Goal: Browse casually: Explore the website without a specific task or goal

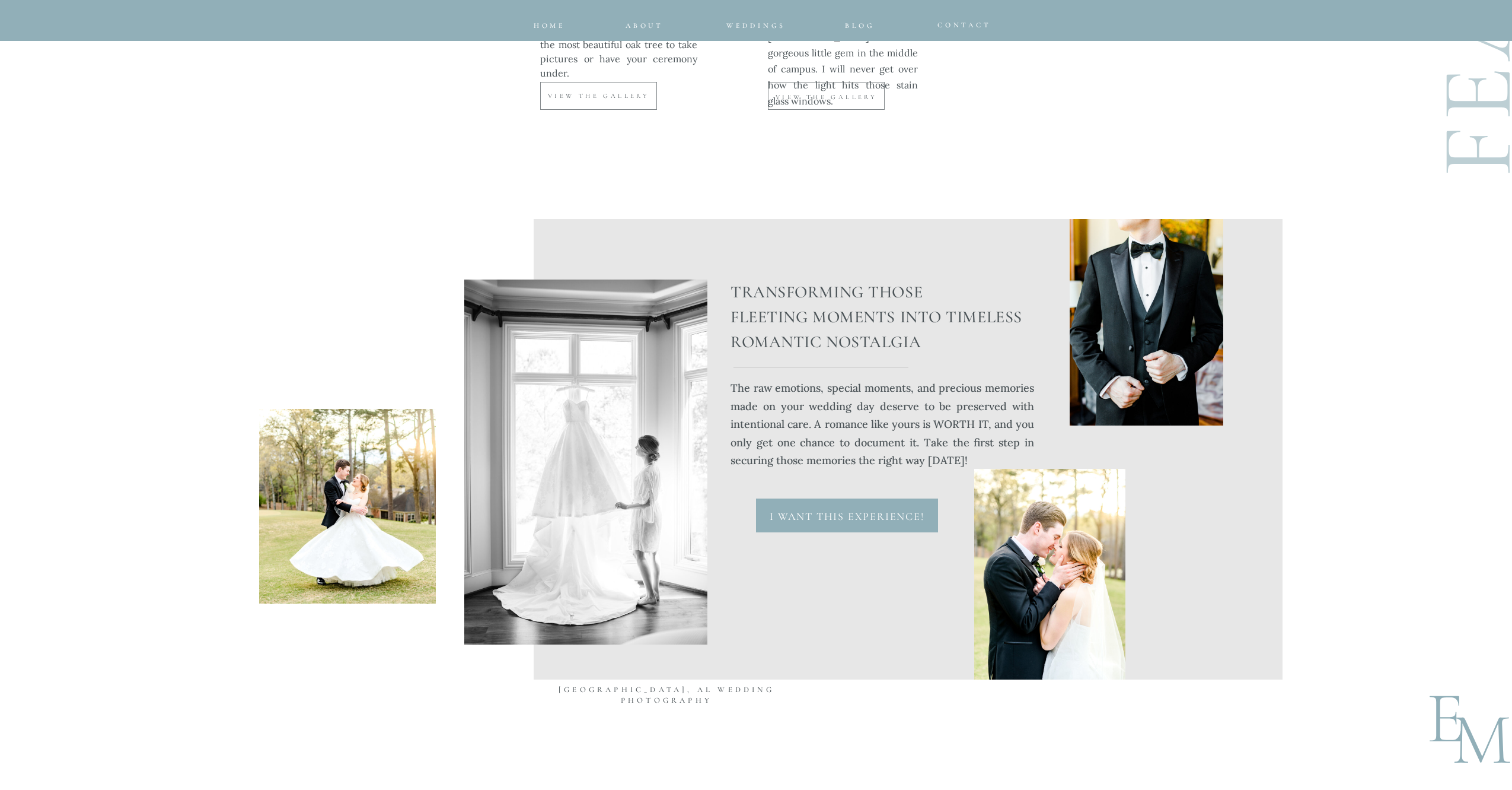
scroll to position [4840, 0]
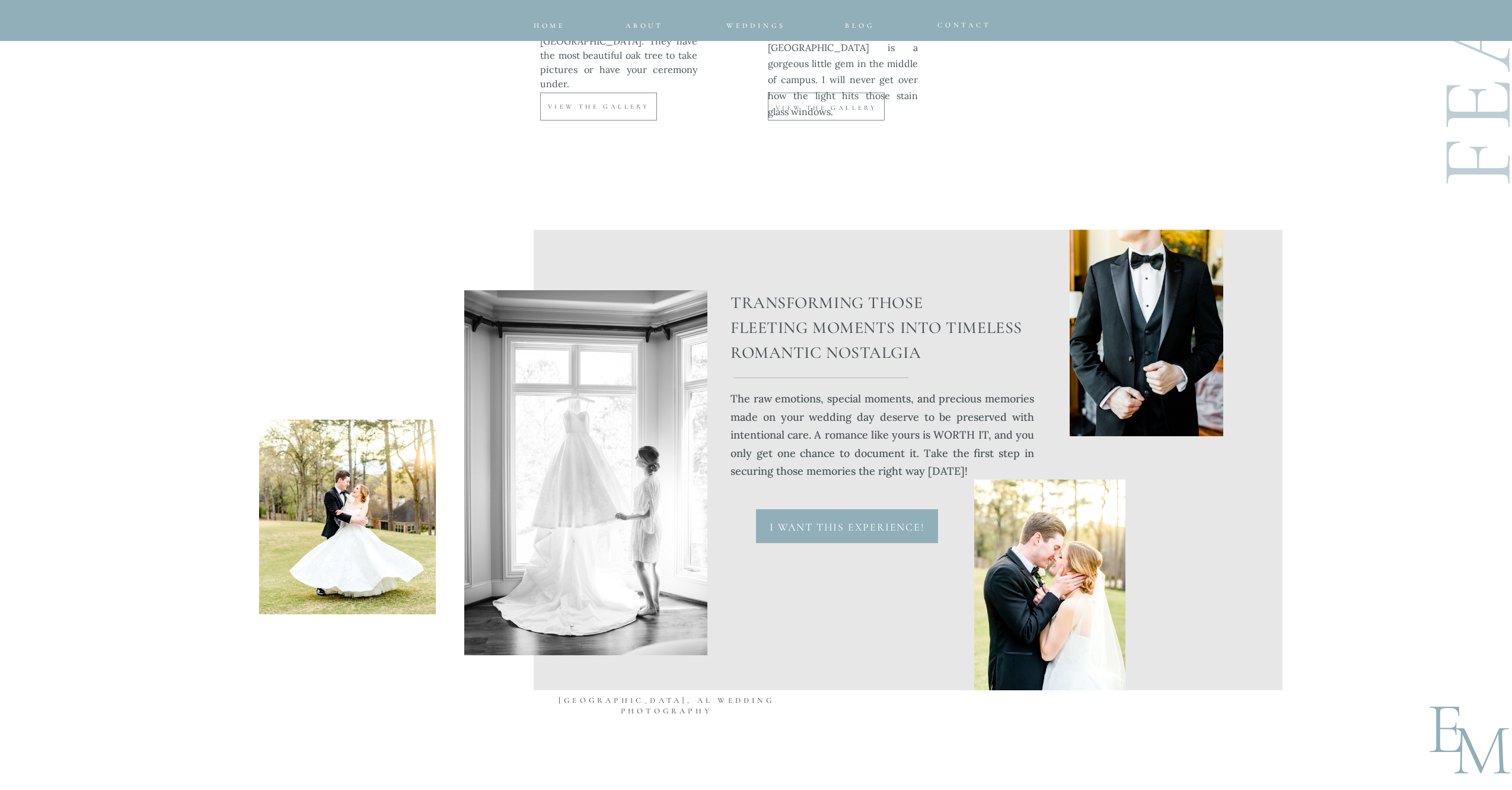
click at [799, 522] on p "I want this experience!" at bounding box center [846, 523] width 162 height 14
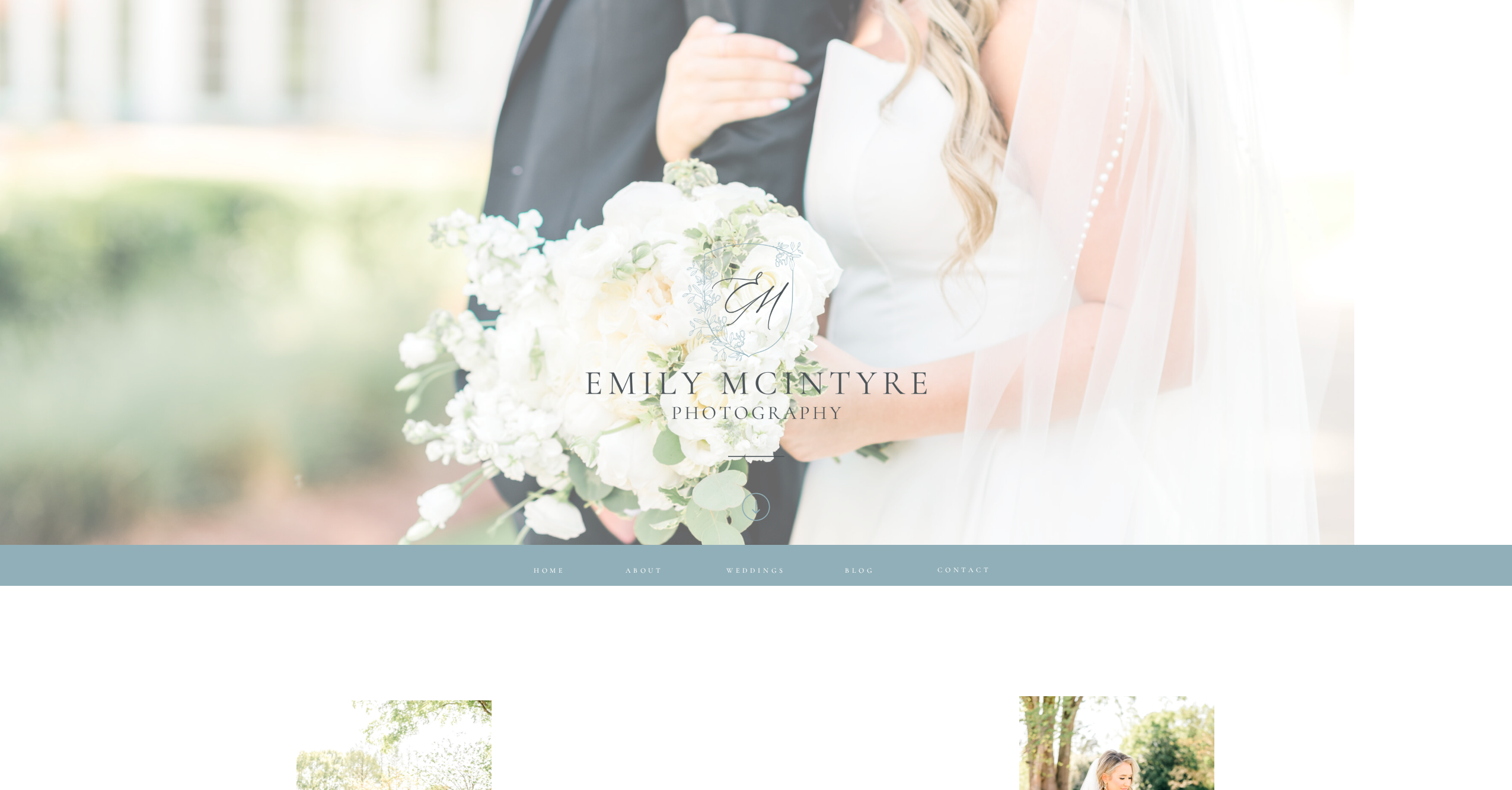
scroll to position [0, 0]
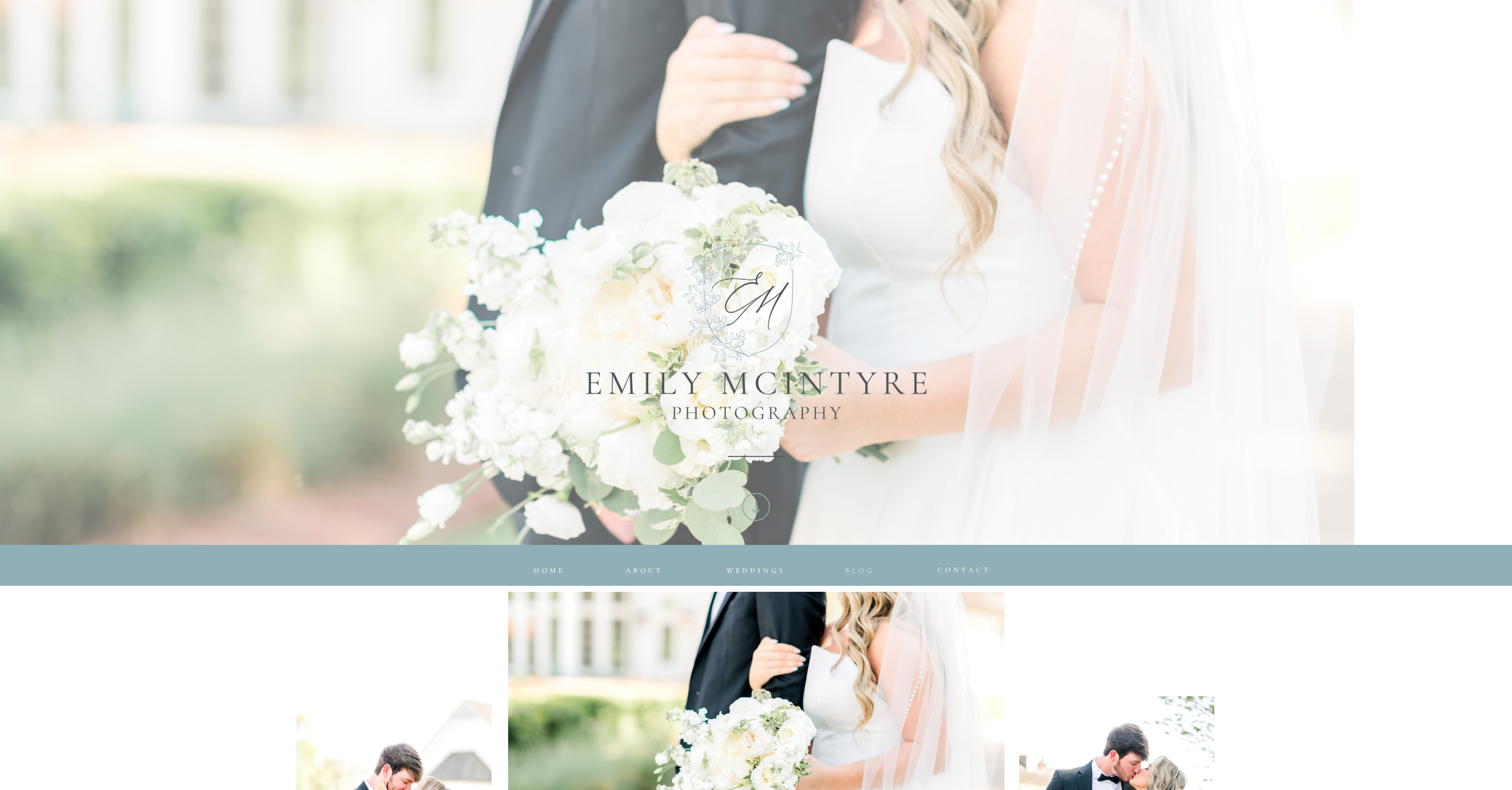
click at [855, 567] on span "Blog" at bounding box center [860, 570] width 30 height 8
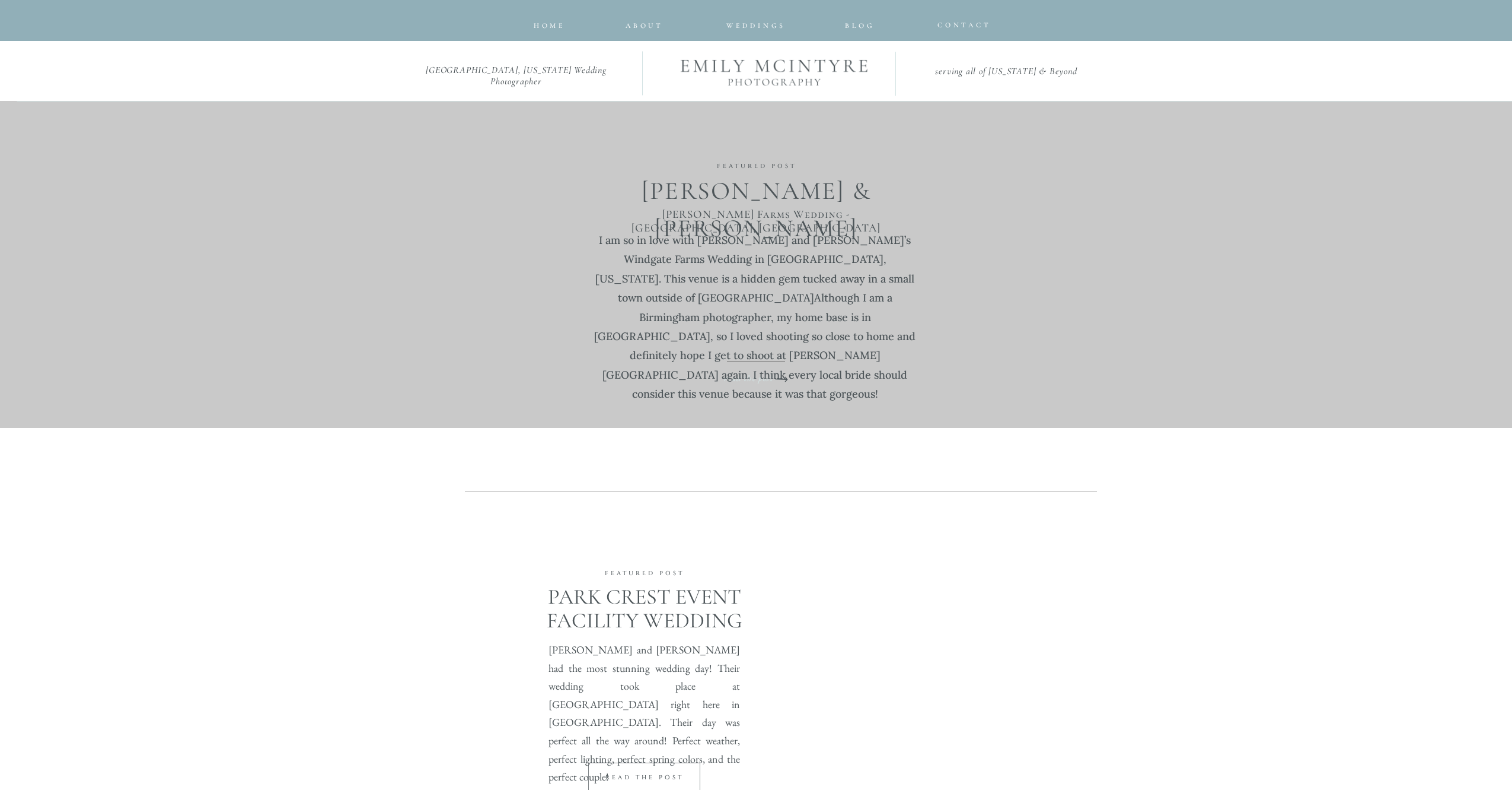
click at [731, 377] on p "read the post" at bounding box center [749, 375] width 110 height 10
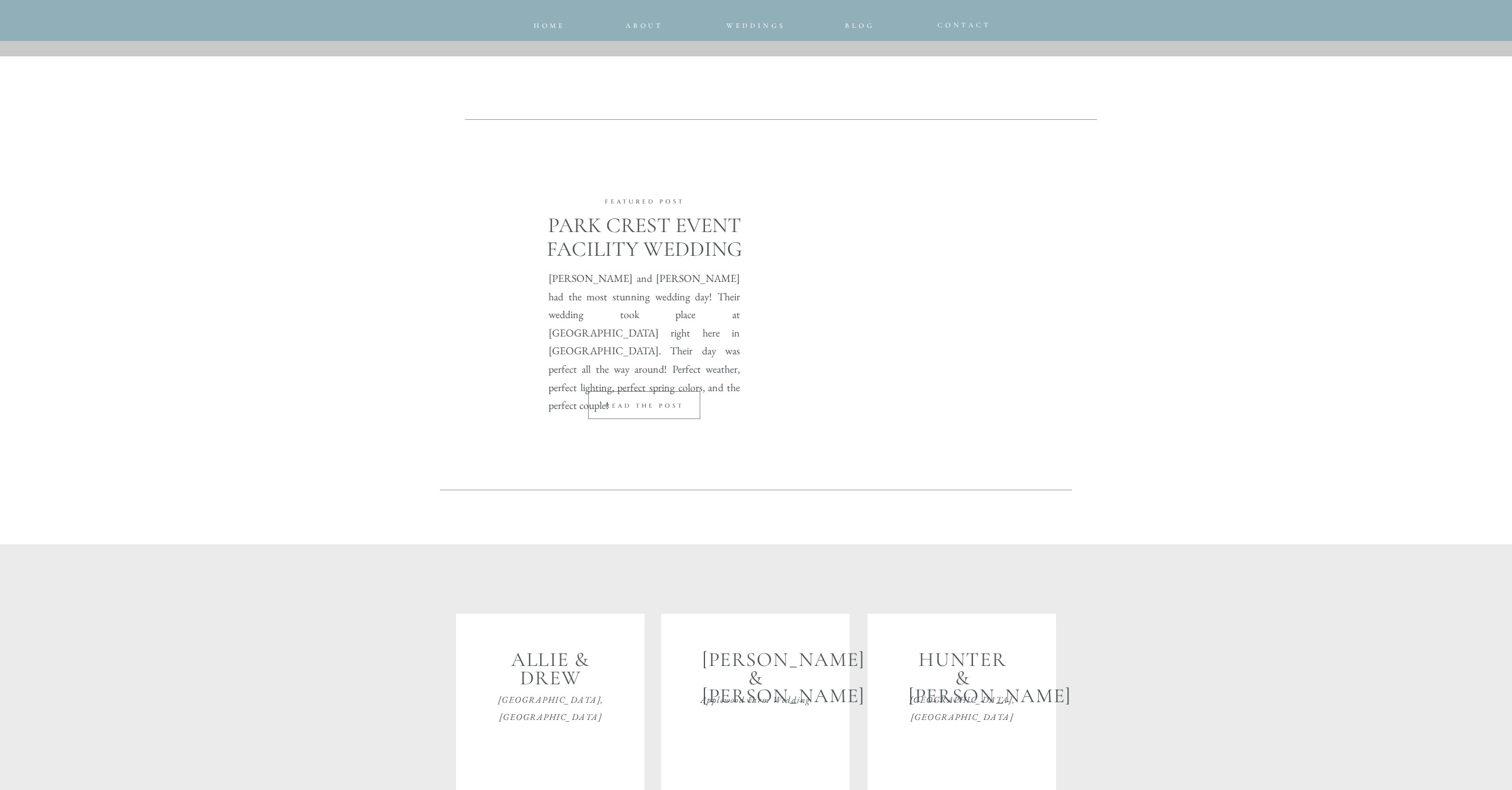
scroll to position [417, 0]
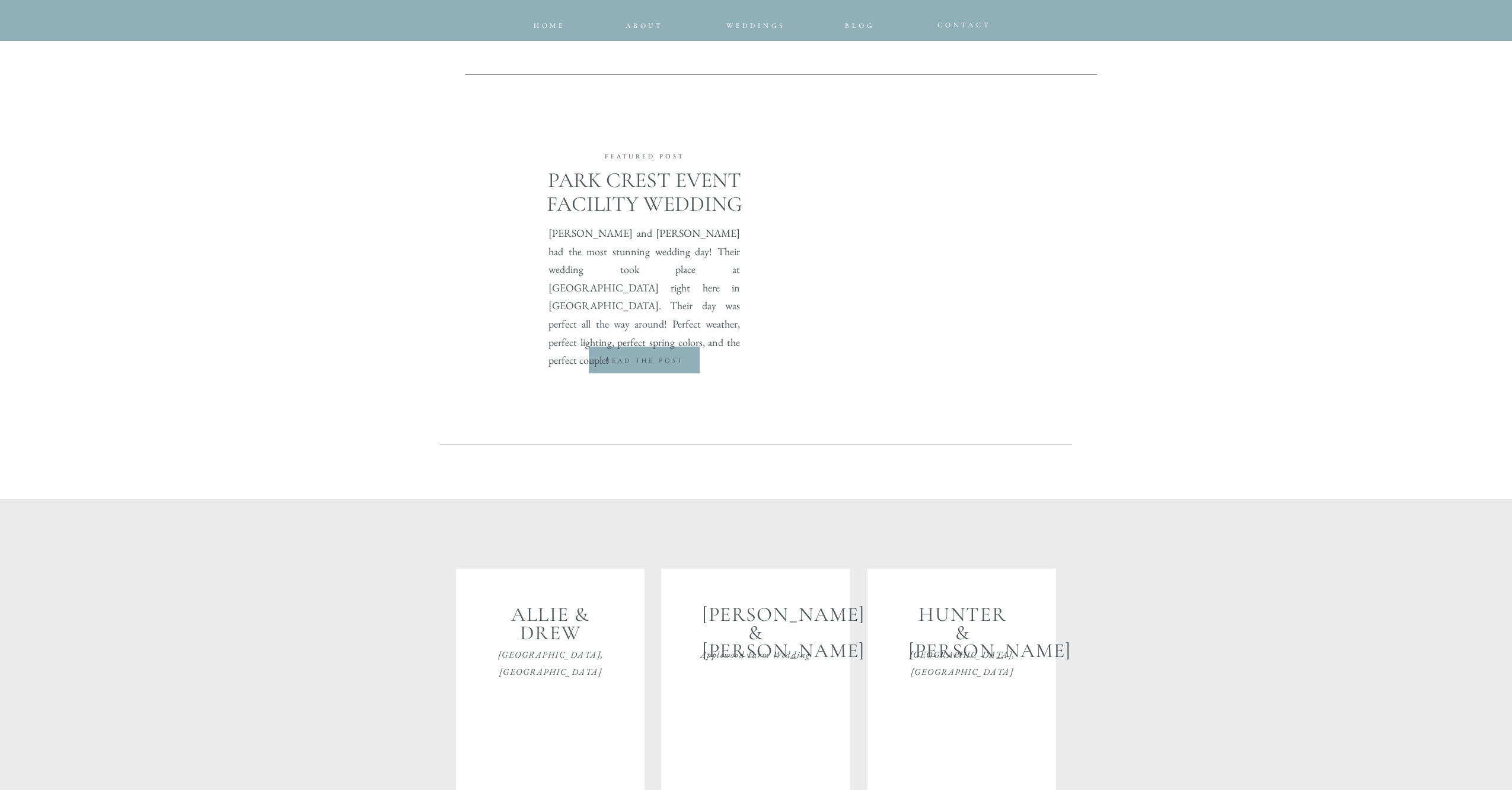
click at [642, 353] on div at bounding box center [644, 360] width 112 height 28
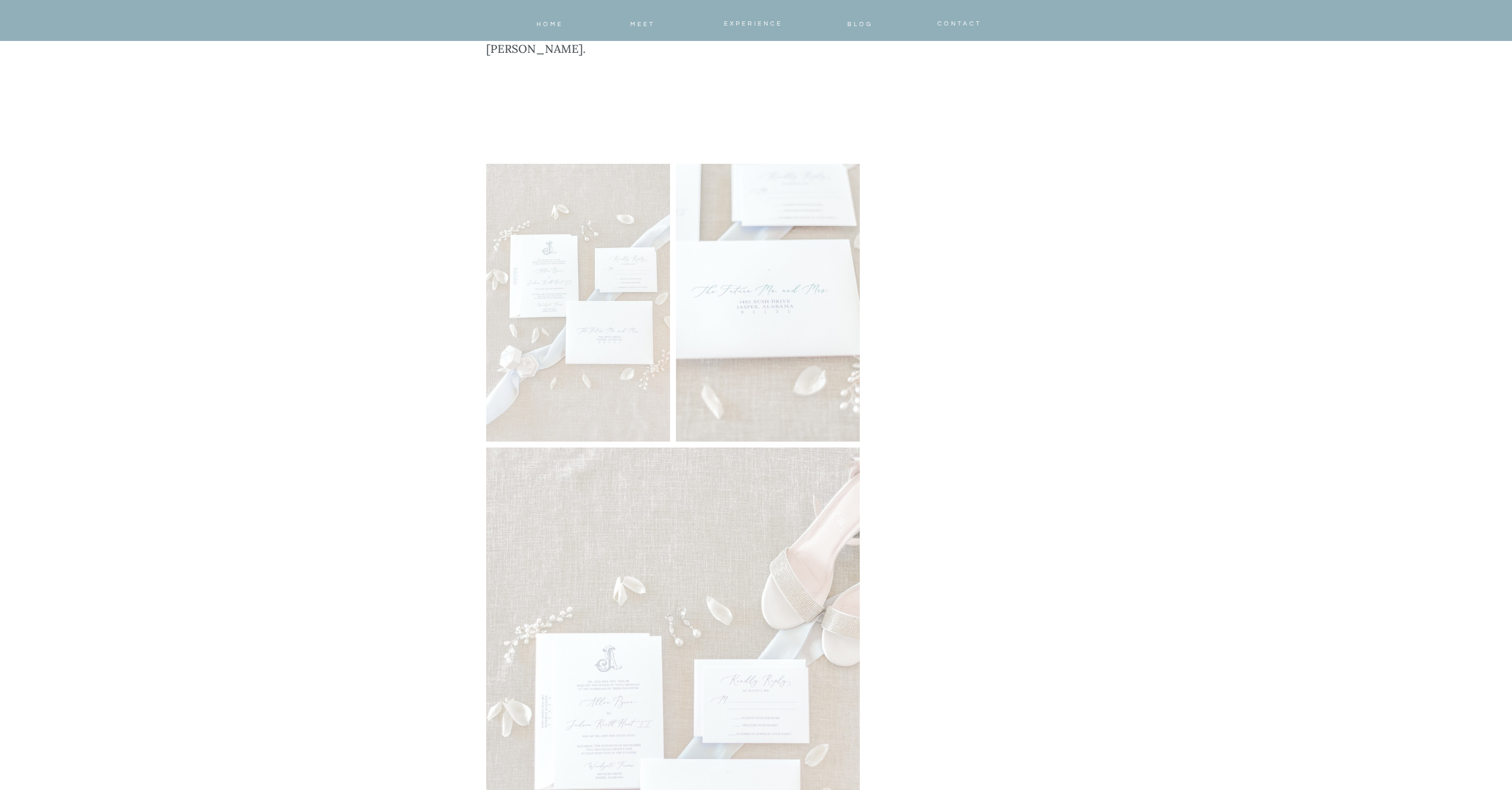
scroll to position [1414, 0]
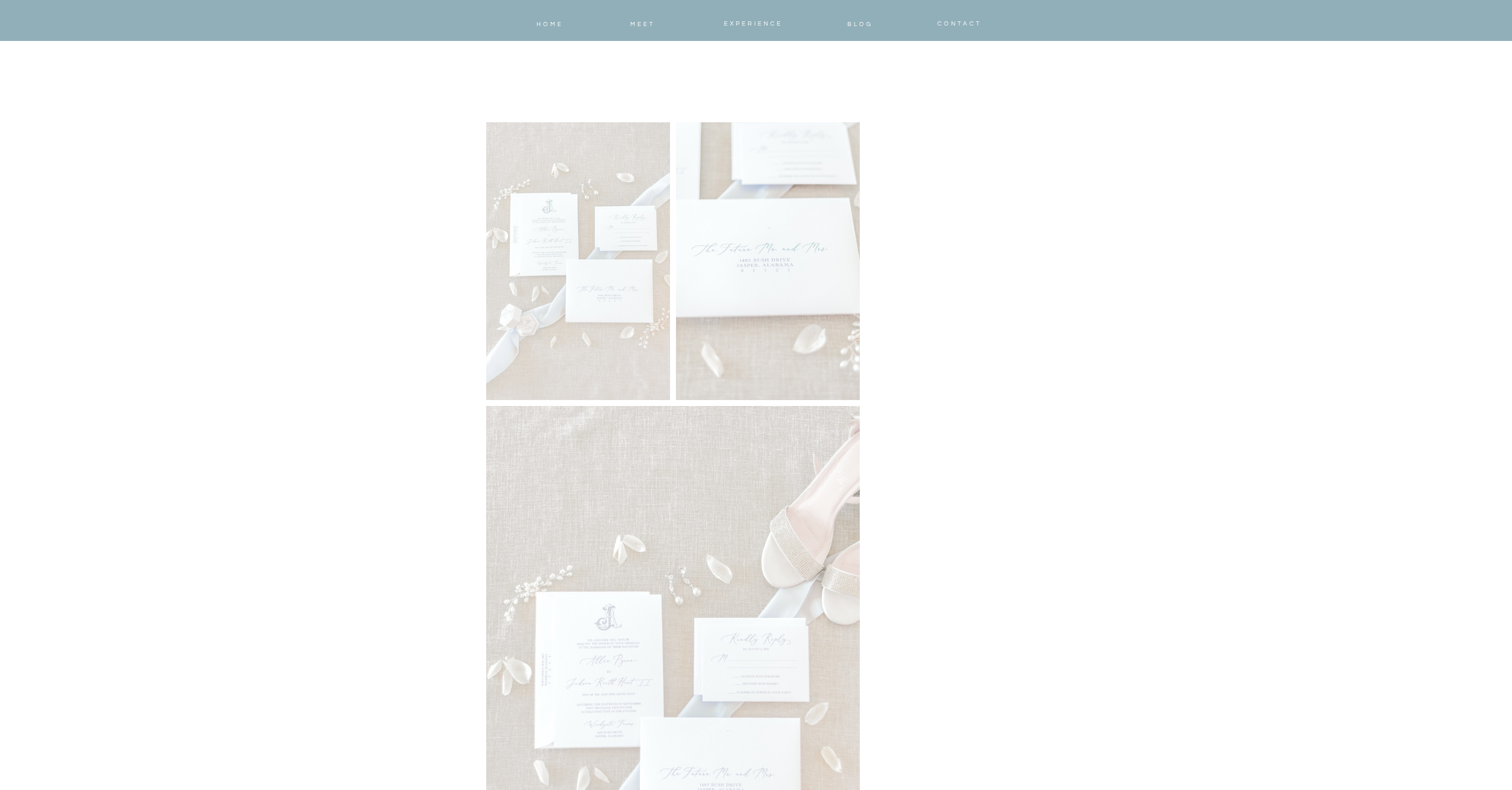
click at [515, 406] on img at bounding box center [673, 686] width 374 height 560
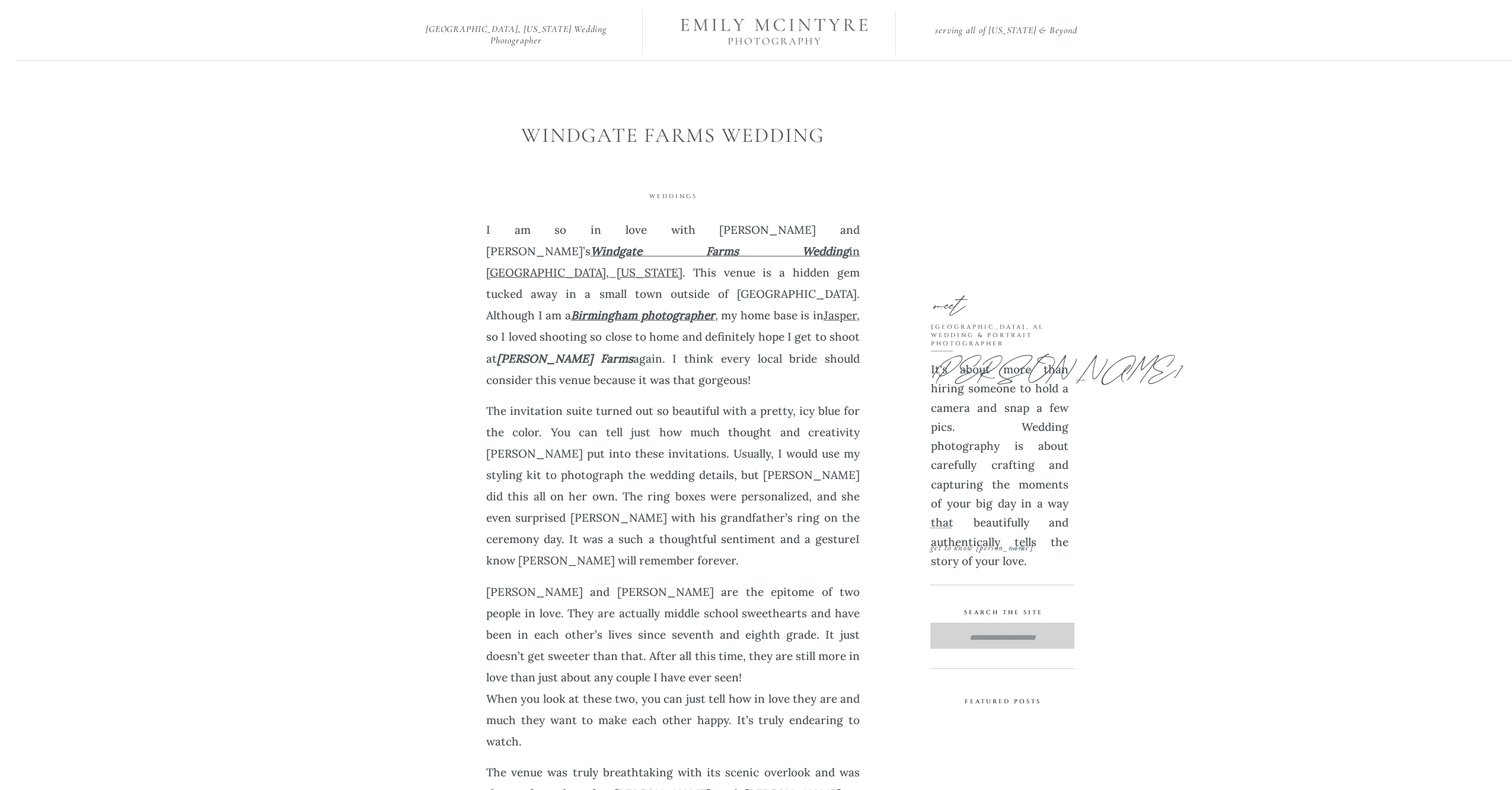
scroll to position [0, 0]
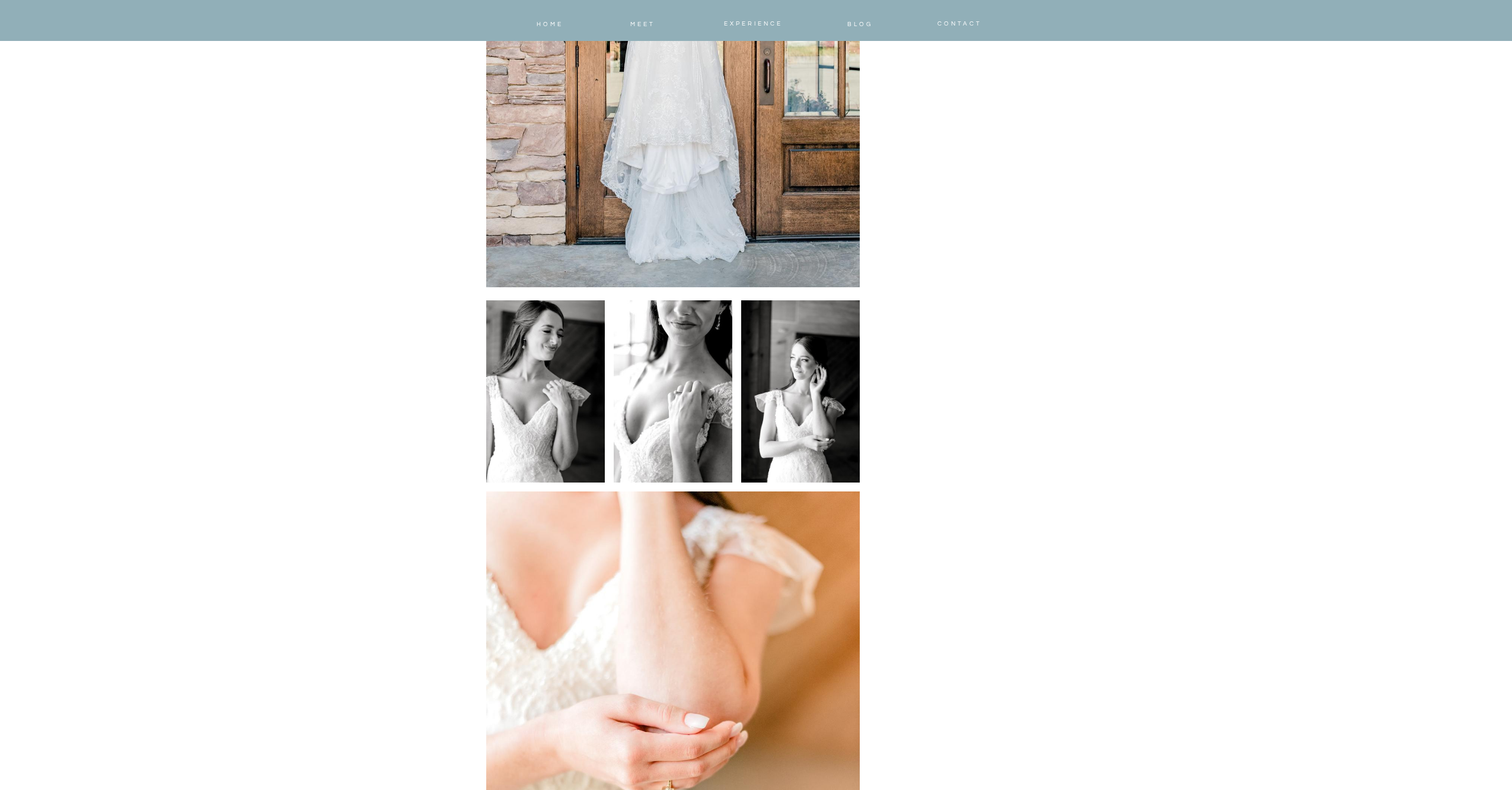
scroll to position [3755, 0]
drag, startPoint x: 522, startPoint y: 359, endPoint x: 509, endPoint y: 358, distance: 13.0
click at [521, 359] on img at bounding box center [545, 389] width 119 height 187
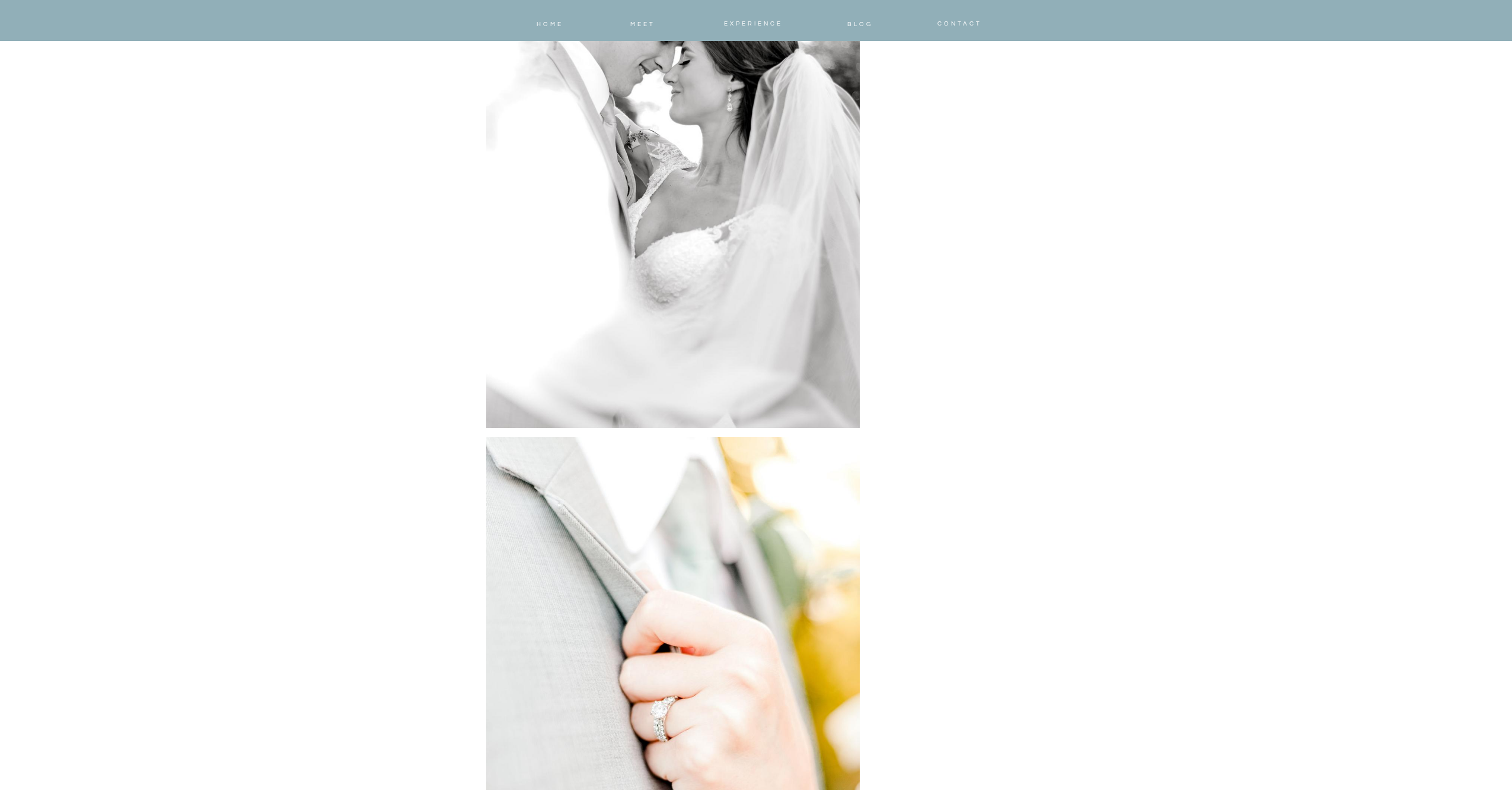
scroll to position [19592, 0]
